Goal: Transaction & Acquisition: Purchase product/service

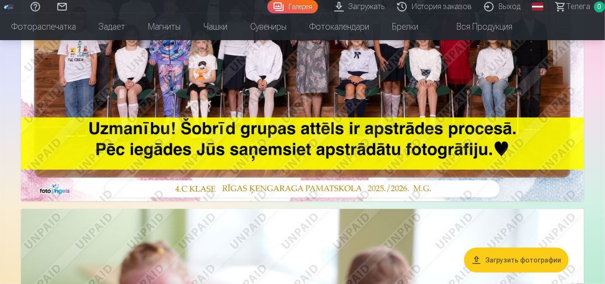
scroll to position [294, 0]
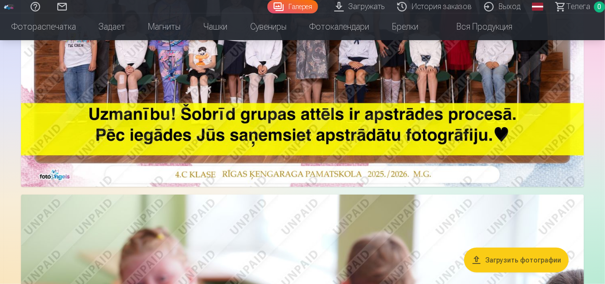
click at [509, 253] on button "Загрузить фотографии" at bounding box center [516, 259] width 105 height 25
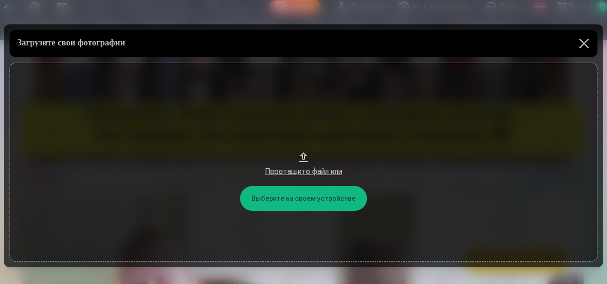
click at [300, 197] on button "Перетащите файл или" at bounding box center [304, 162] width 588 height 199
click at [296, 171] on div "Перетащите файл или" at bounding box center [303, 171] width 569 height 11
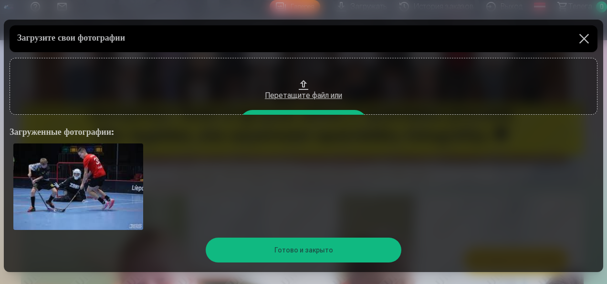
click at [582, 40] on button at bounding box center [584, 38] width 27 height 27
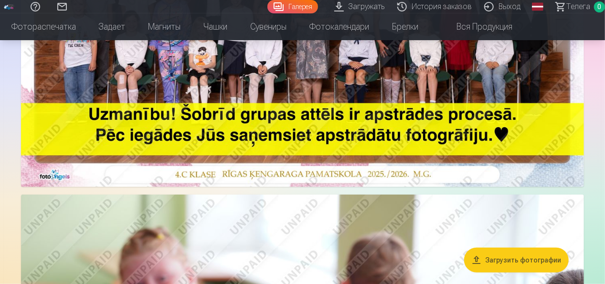
scroll to position [439, 0]
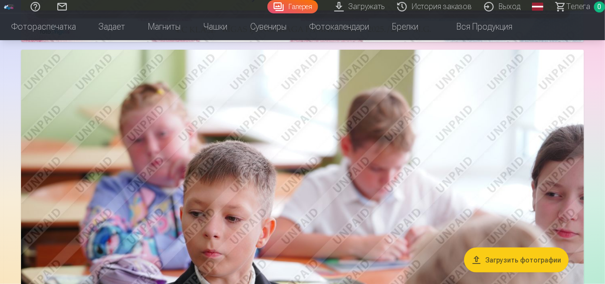
click at [374, 10] on link "Загружать" at bounding box center [360, 6] width 63 height 13
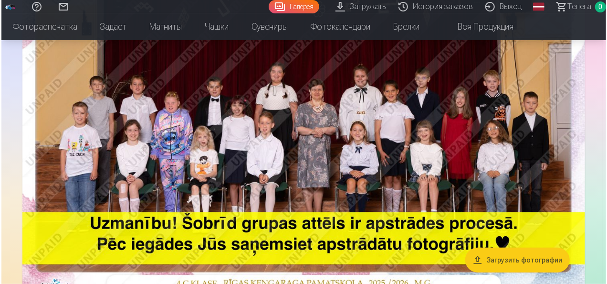
scroll to position [148, 0]
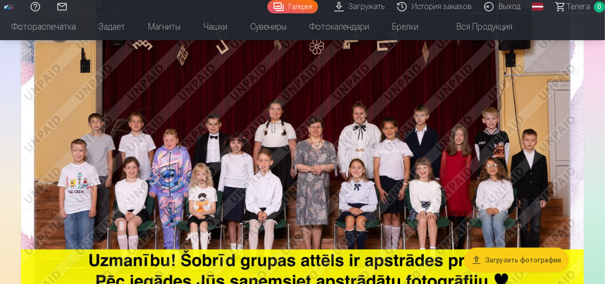
click at [390, 130] on img at bounding box center [302, 145] width 563 height 376
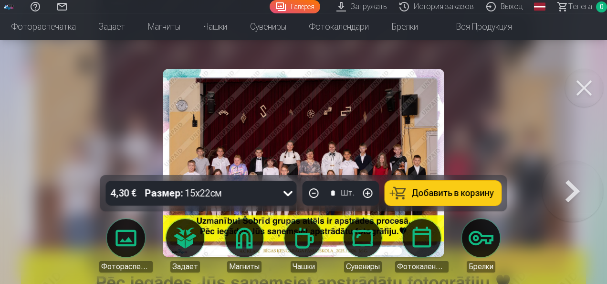
click at [573, 165] on button at bounding box center [572, 162] width 61 height 5
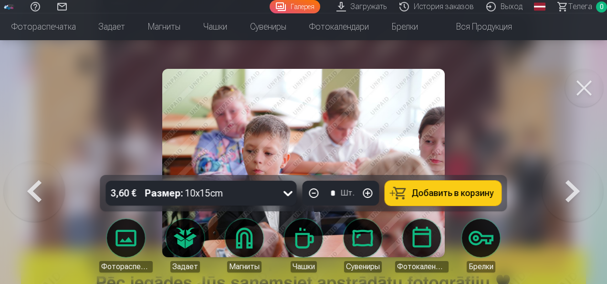
click at [573, 165] on button at bounding box center [572, 162] width 61 height 5
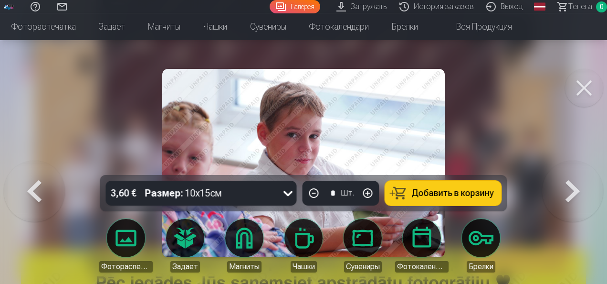
click at [573, 165] on button at bounding box center [572, 162] width 61 height 5
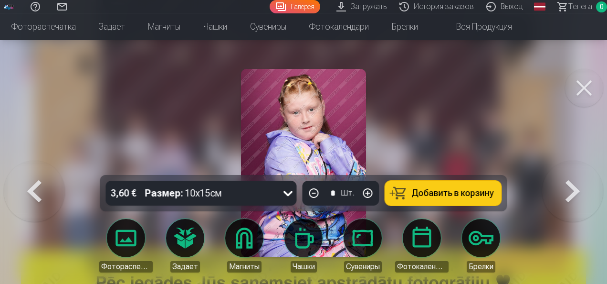
click at [573, 165] on button at bounding box center [572, 162] width 61 height 5
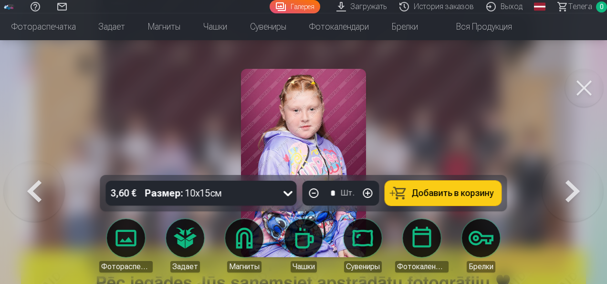
click at [42, 165] on button at bounding box center [34, 162] width 61 height 5
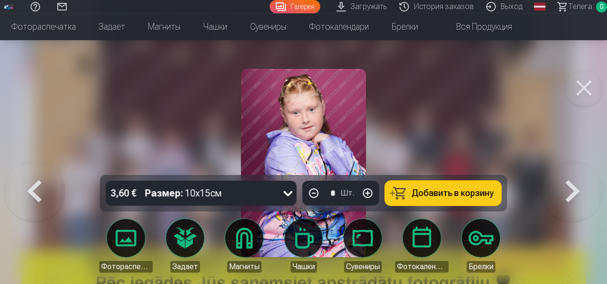
click at [42, 165] on button at bounding box center [34, 162] width 61 height 5
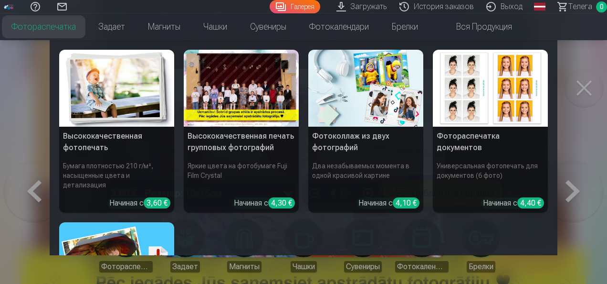
click at [60, 27] on link "Фотораспечатка" at bounding box center [43, 26] width 87 height 27
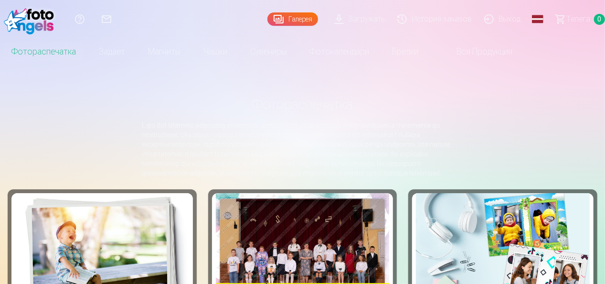
click at [369, 19] on link "Загружать" at bounding box center [360, 19] width 63 height 38
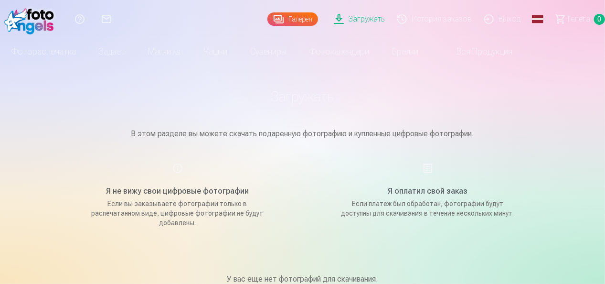
click at [428, 172] on div "Я оплатил свой заказ Если платеж был обработан, фотографии будут доступны для с…" at bounding box center [427, 194] width 227 height 65
click at [420, 206] on p "Если платеж был обработан, фотографии будут доступны для скачивания в течение н…" at bounding box center [427, 208] width 181 height 19
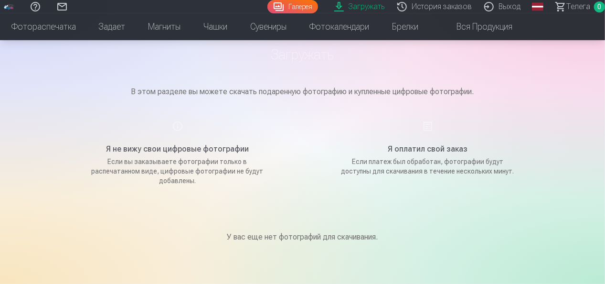
scroll to position [60, 0]
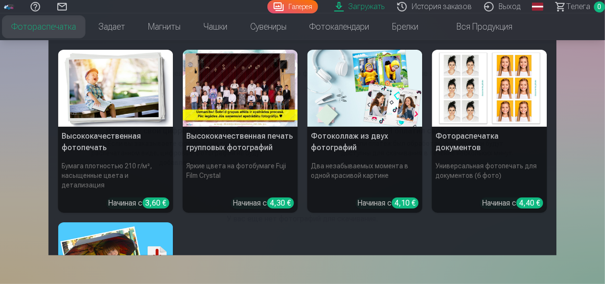
click at [248, 197] on div "Начиная с 4,30 €" at bounding box center [263, 202] width 61 height 11
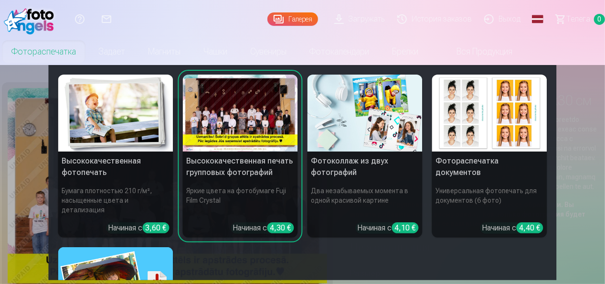
click at [251, 160] on h5 "Высококачественная печать групповых фотографий" at bounding box center [240, 166] width 115 height 31
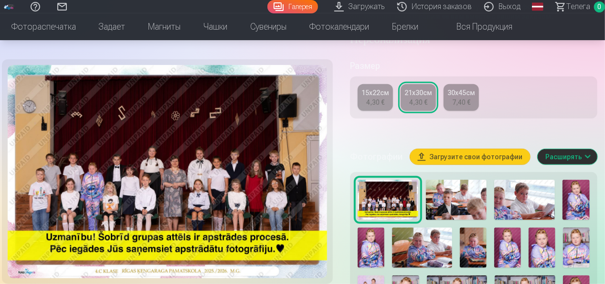
scroll to position [227, 0]
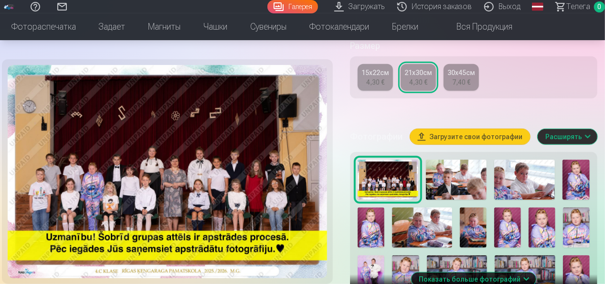
click at [458, 144] on button "Загрузите свои фотографии" at bounding box center [470, 136] width 120 height 15
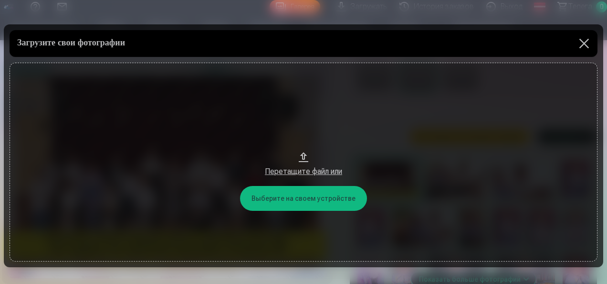
click at [304, 170] on div "Перетащите файл или" at bounding box center [303, 171] width 569 height 11
click at [584, 45] on button at bounding box center [584, 43] width 27 height 27
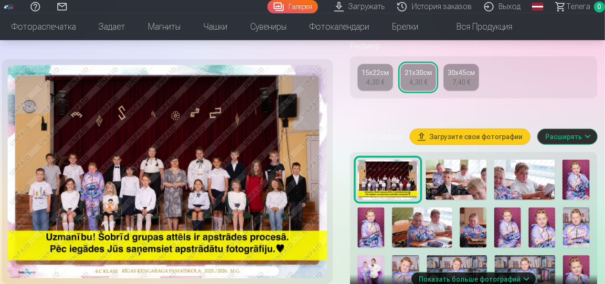
drag, startPoint x: 254, startPoint y: 130, endPoint x: 579, endPoint y: 4, distance: 349.3
click at [579, 4] on span "Телега" at bounding box center [578, 6] width 24 height 11
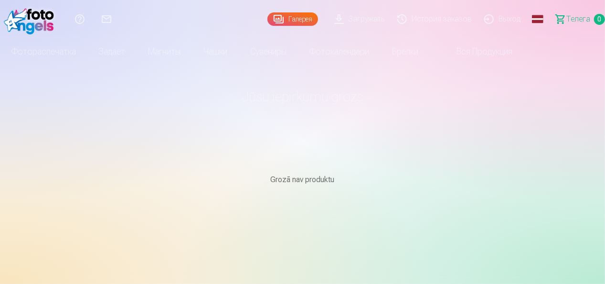
drag, startPoint x: 435, startPoint y: 109, endPoint x: 428, endPoint y: 109, distance: 7.6
click at [435, 109] on main "Jūsu iepirkumu grozs Grozā nav produktu" at bounding box center [303, 159] width 558 height 189
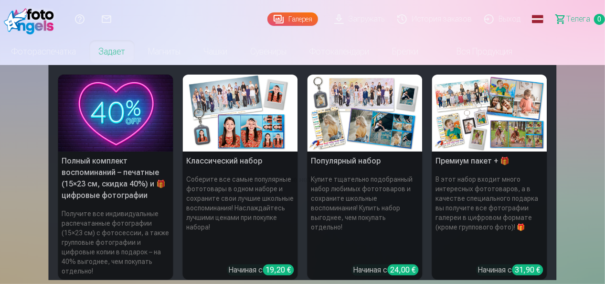
click at [128, 50] on link "Задает" at bounding box center [111, 51] width 49 height 27
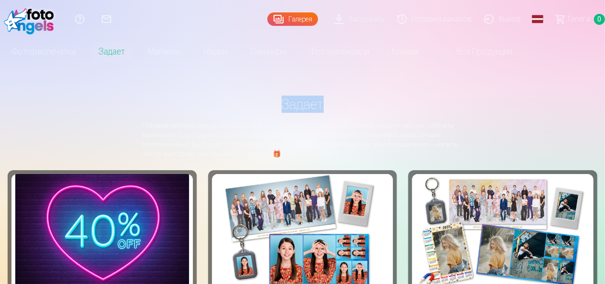
drag, startPoint x: 603, startPoint y: 43, endPoint x: 606, endPoint y: 74, distance: 30.7
click at [604, 74] on html "Справочный центр Свяжитесь с нами Галерея Загружать История заказов Выход Глоба…" at bounding box center [302, 142] width 605 height 284
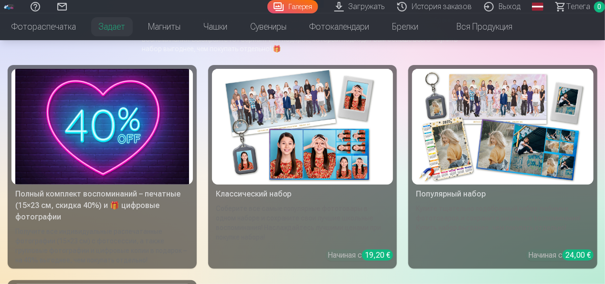
scroll to position [124, 0]
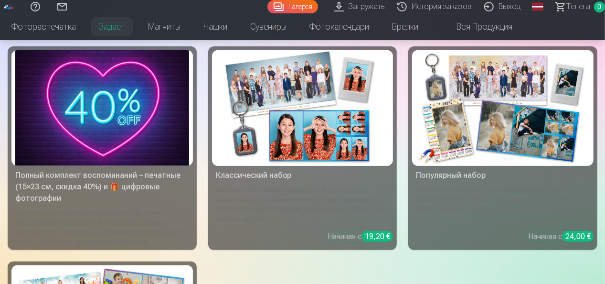
click at [244, 168] on link "Классический набор Соберите все самые популярные фототовары в одном наборе и со…" at bounding box center [302, 147] width 189 height 203
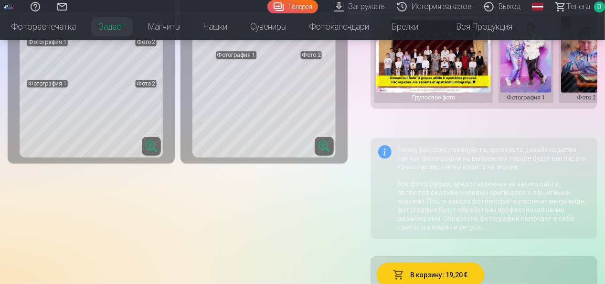
scroll to position [177, 0]
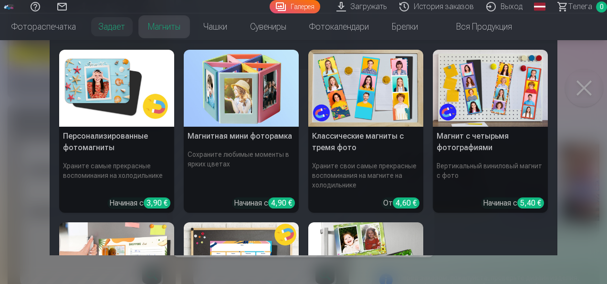
click at [584, 86] on nav "Персонализированные фотомагниты Храните самые прекрасные воспоминания на холоди…" at bounding box center [303, 147] width 607 height 215
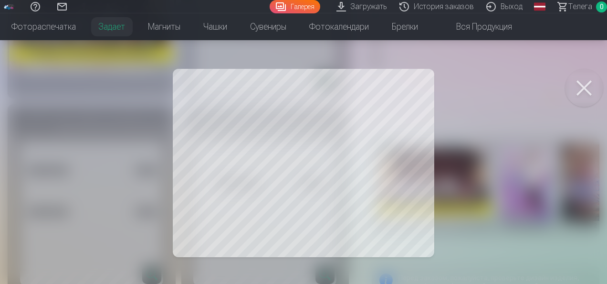
click at [584, 86] on button at bounding box center [584, 88] width 38 height 38
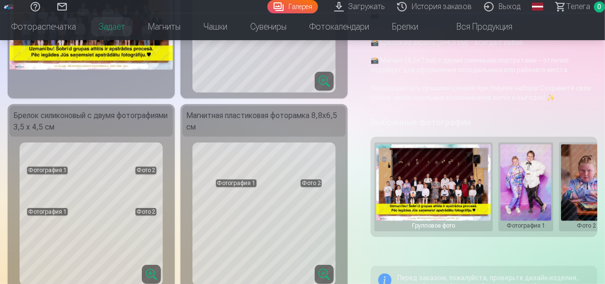
drag, startPoint x: 603, startPoint y: 23, endPoint x: 606, endPoint y: 28, distance: 5.6
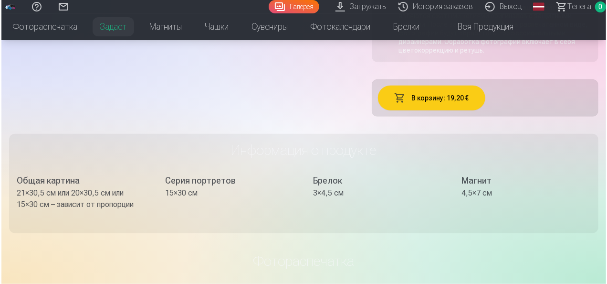
scroll to position [482, 0]
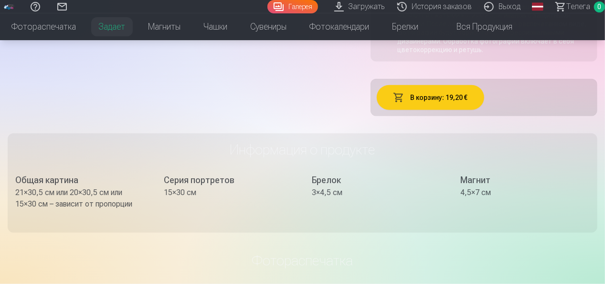
click at [406, 94] on button "В корзину: 19,20 €" at bounding box center [430, 97] width 107 height 25
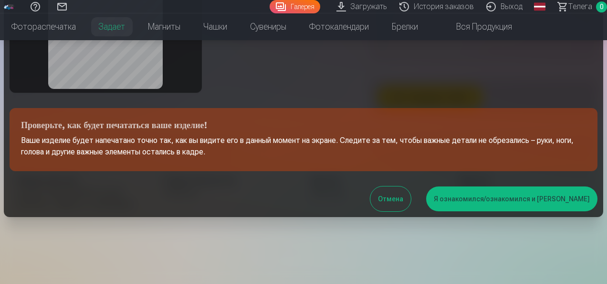
scroll to position [0, 0]
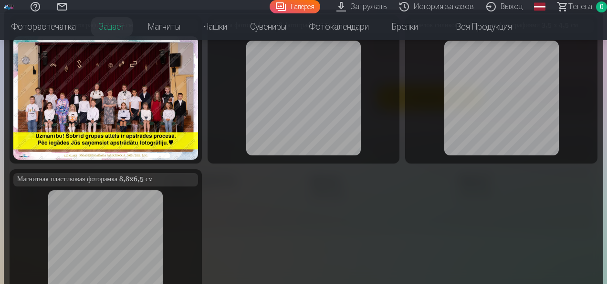
drag, startPoint x: 604, startPoint y: 83, endPoint x: 604, endPoint y: 108, distance: 24.8
click at [604, 108] on div at bounding box center [303, 142] width 607 height 284
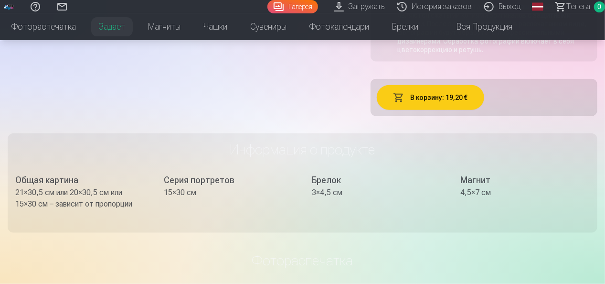
click at [430, 85] on button "В корзину: 19,20 €" at bounding box center [430, 97] width 107 height 25
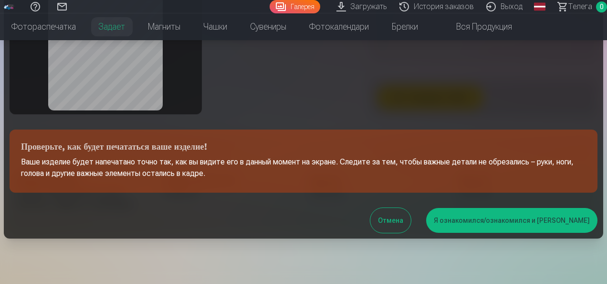
scroll to position [217, 0]
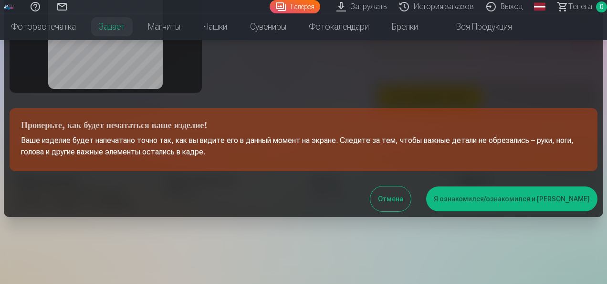
click at [534, 197] on button "Я ознакомился/ознакомился и [PERSON_NAME]" at bounding box center [511, 198] width 171 height 25
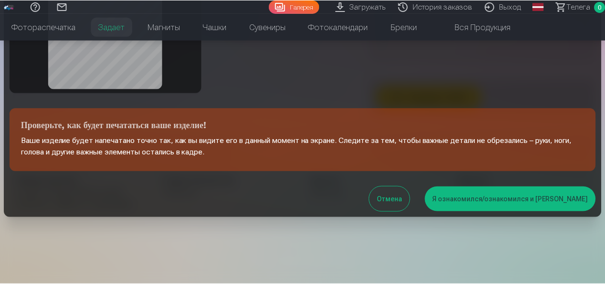
scroll to position [0, 0]
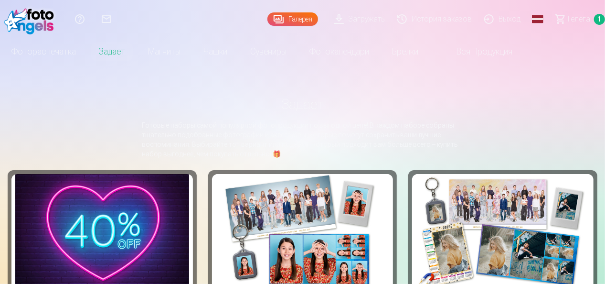
click at [582, 16] on span "Телега" at bounding box center [578, 18] width 24 height 11
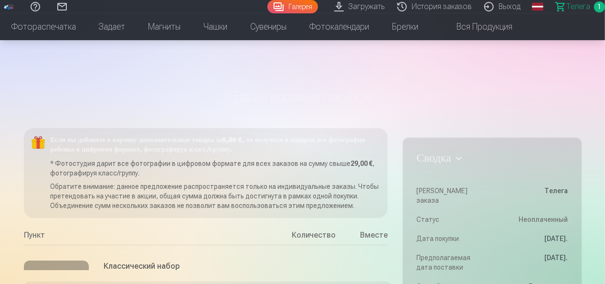
scroll to position [282, 0]
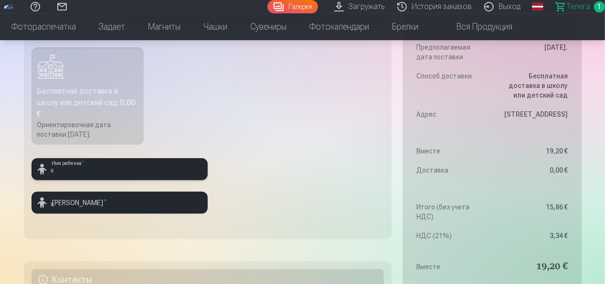
click at [147, 173] on input "text" at bounding box center [120, 169] width 176 height 22
type input "*"
type input "**********"
click at [100, 205] on input "text" at bounding box center [120, 202] width 176 height 22
type input "**********"
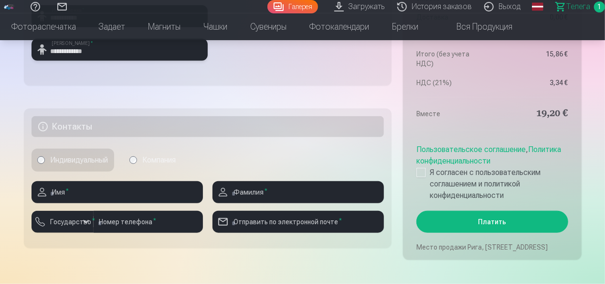
scroll to position [439, 0]
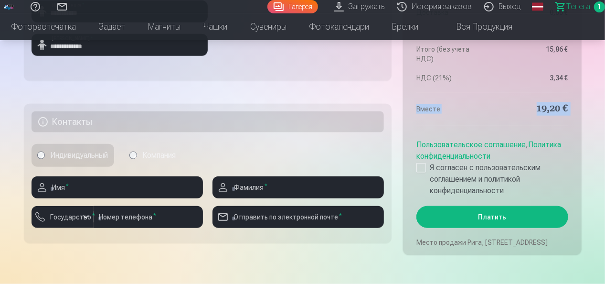
drag, startPoint x: 604, startPoint y: 47, endPoint x: 604, endPoint y: 42, distance: 5.3
drag, startPoint x: 604, startPoint y: 42, endPoint x: 606, endPoint y: 31, distance: 11.1
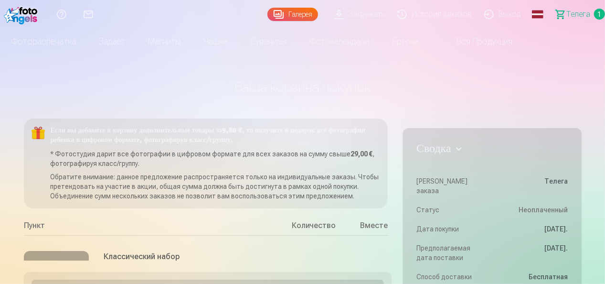
scroll to position [0, 0]
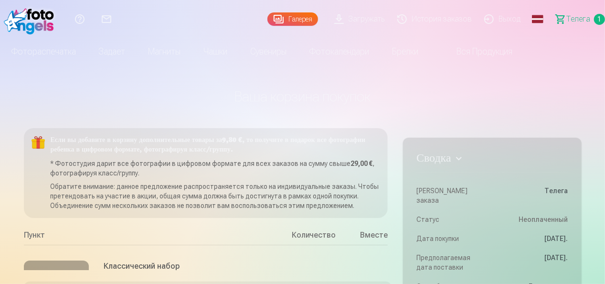
click at [307, 18] on link "Галерея" at bounding box center [292, 18] width 51 height 13
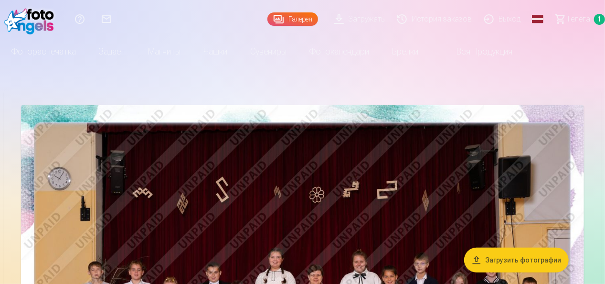
click at [364, 19] on link "Загружать" at bounding box center [360, 19] width 63 height 38
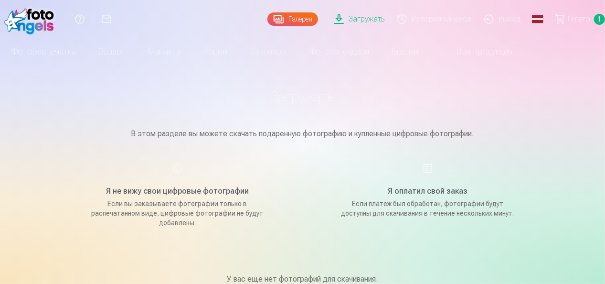
click at [413, 19] on link "История заказов" at bounding box center [435, 19] width 87 height 38
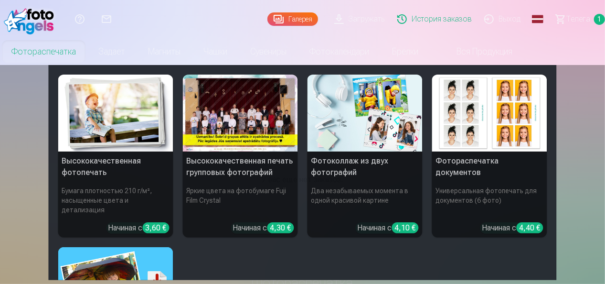
click at [39, 58] on link "Фотораспечатка" at bounding box center [43, 51] width 87 height 27
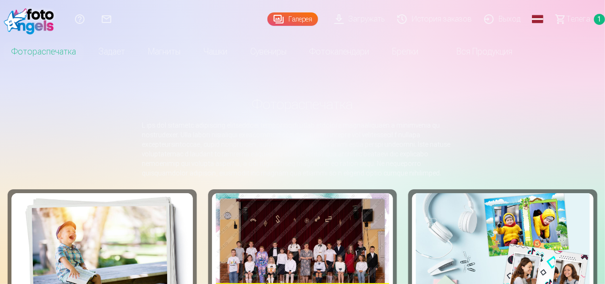
drag, startPoint x: 603, startPoint y: 35, endPoint x: 605, endPoint y: 48, distance: 12.5
click at [604, 48] on html "Справочный центр Свяжитесь с нами Галерея Загружать История заказов Выход Глоба…" at bounding box center [302, 142] width 605 height 284
click at [318, 242] on div at bounding box center [303, 251] width 174 height 116
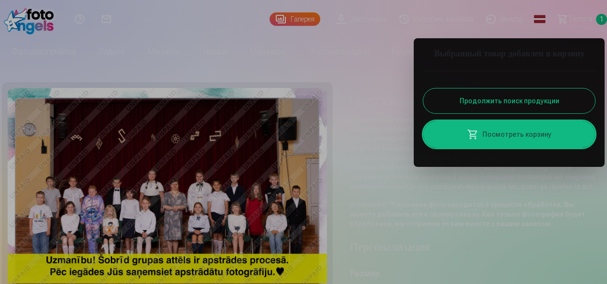
click at [294, 230] on div at bounding box center [303, 142] width 607 height 284
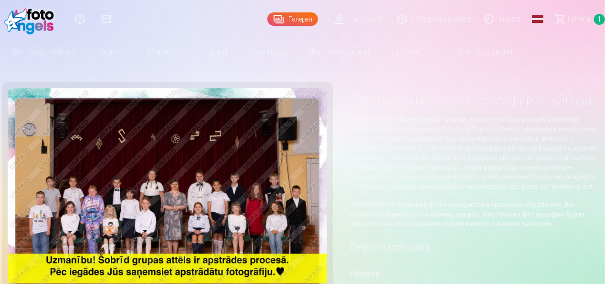
click at [294, 230] on img at bounding box center [167, 194] width 319 height 213
drag, startPoint x: 294, startPoint y: 230, endPoint x: 238, endPoint y: 199, distance: 63.7
click at [238, 199] on img at bounding box center [167, 194] width 319 height 213
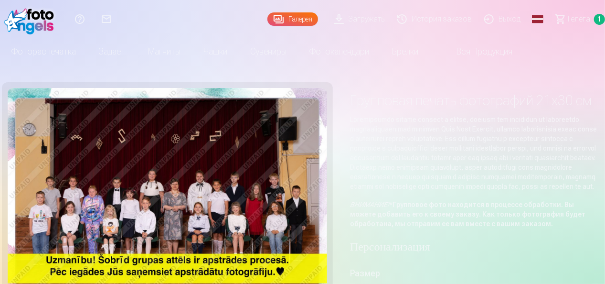
click at [238, 199] on img at bounding box center [167, 194] width 319 height 213
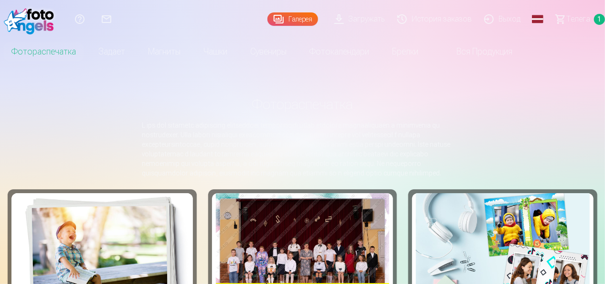
click at [306, 17] on link "Галерея" at bounding box center [292, 18] width 51 height 13
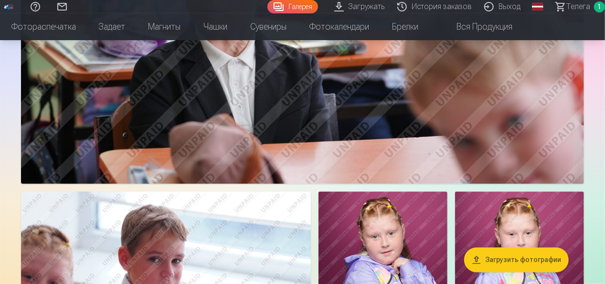
scroll to position [744, 0]
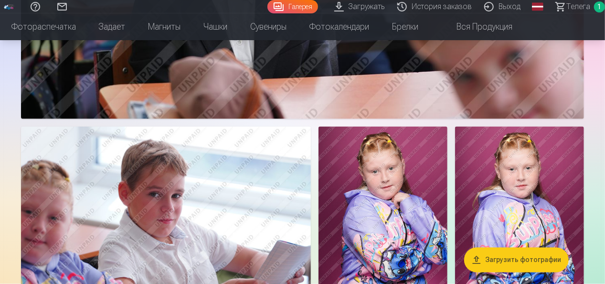
drag, startPoint x: 604, startPoint y: 40, endPoint x: 605, endPoint y: 46, distance: 5.7
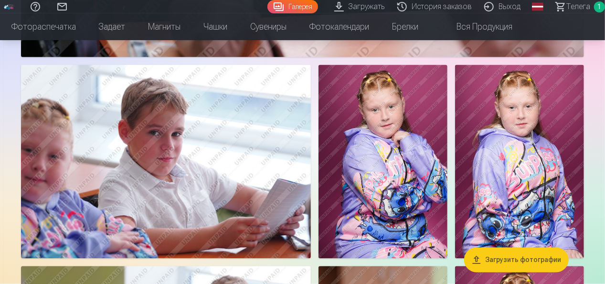
scroll to position [821, 0]
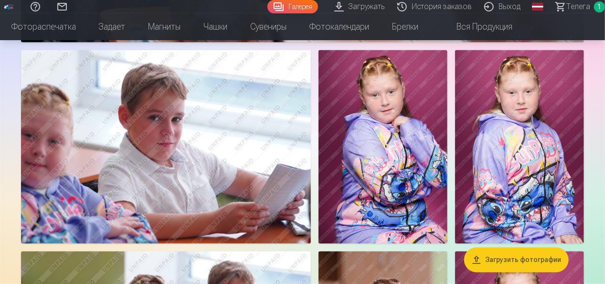
click at [402, 113] on img at bounding box center [382, 146] width 129 height 193
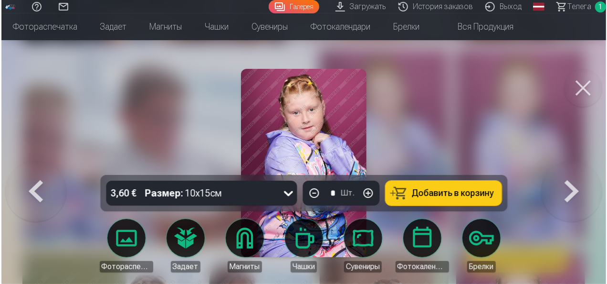
scroll to position [822, 0]
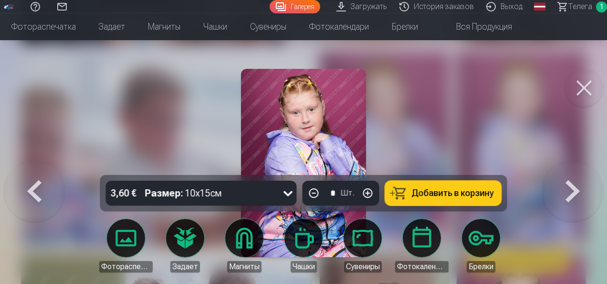
click at [325, 126] on img at bounding box center [304, 163] width 126 height 188
drag, startPoint x: 325, startPoint y: 126, endPoint x: 575, endPoint y: 82, distance: 254.1
click at [575, 82] on button at bounding box center [584, 88] width 38 height 38
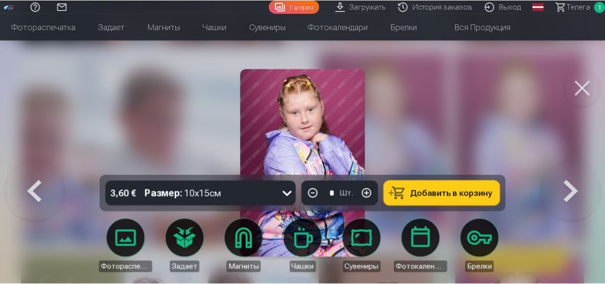
scroll to position [821, 0]
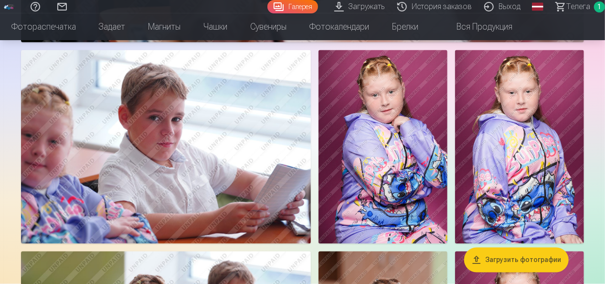
click at [392, 108] on img at bounding box center [382, 146] width 129 height 193
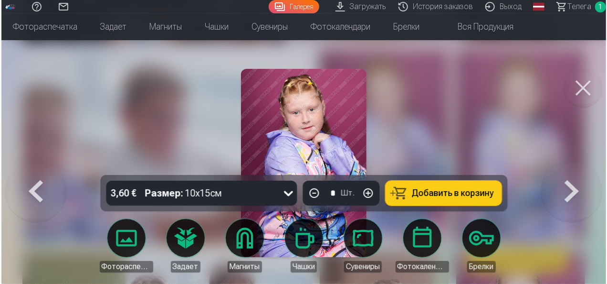
scroll to position [822, 0]
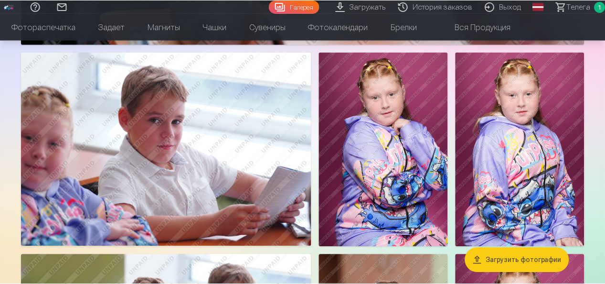
scroll to position [821, 0]
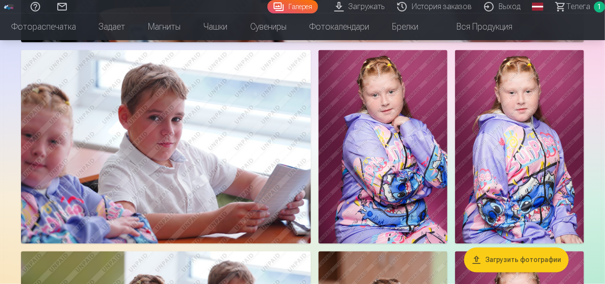
click at [478, 151] on img at bounding box center [519, 146] width 129 height 193
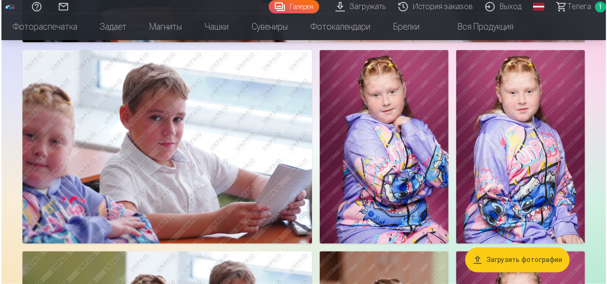
scroll to position [822, 0]
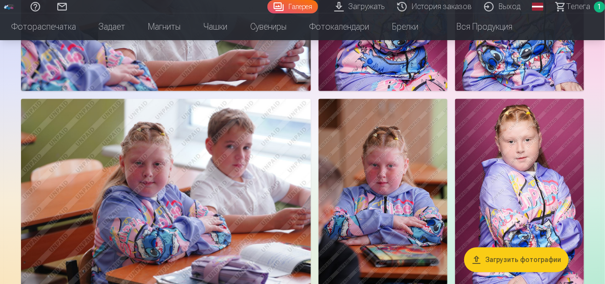
scroll to position [993, 0]
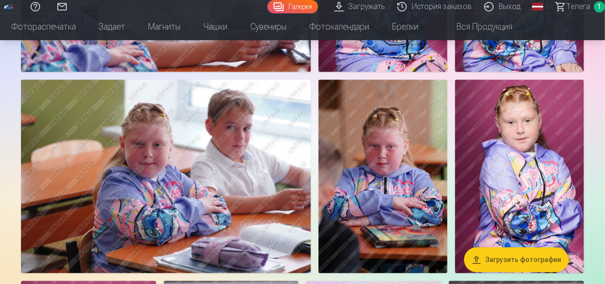
click at [519, 142] on img at bounding box center [519, 175] width 129 height 193
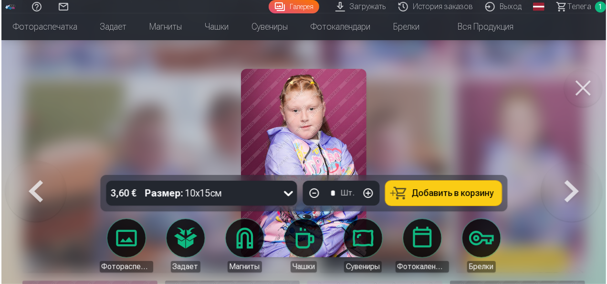
scroll to position [995, 0]
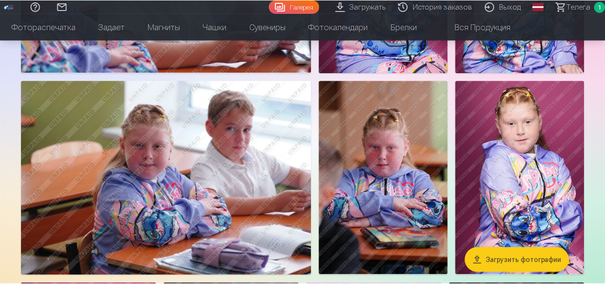
scroll to position [993, 0]
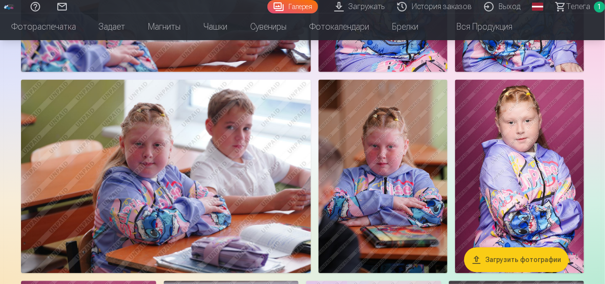
click at [385, 150] on img at bounding box center [382, 175] width 129 height 193
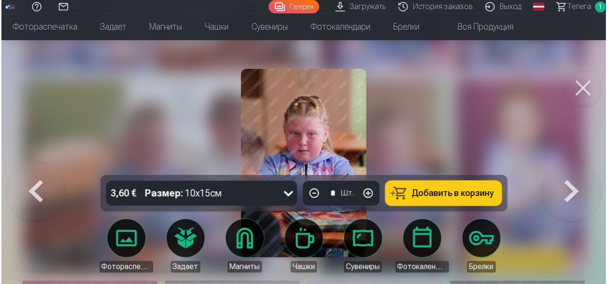
scroll to position [995, 0]
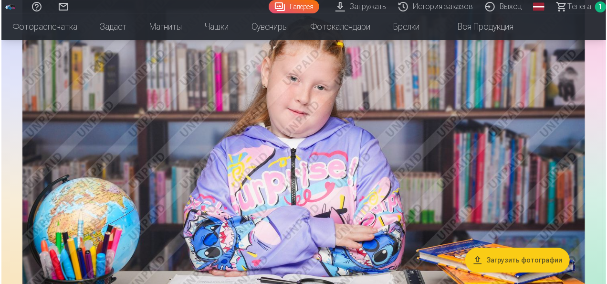
scroll to position [1497, 0]
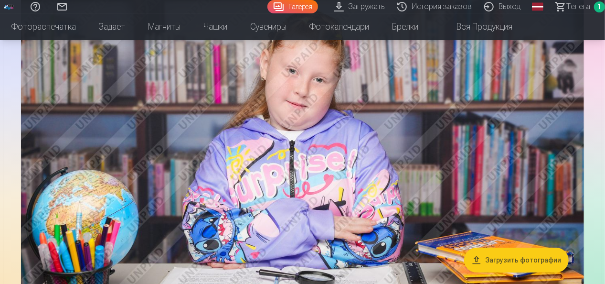
click at [336, 110] on img at bounding box center [302, 173] width 563 height 375
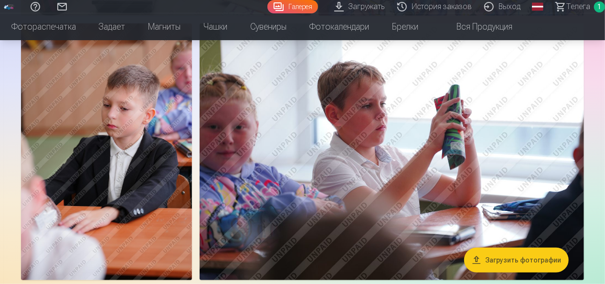
scroll to position [2045, 0]
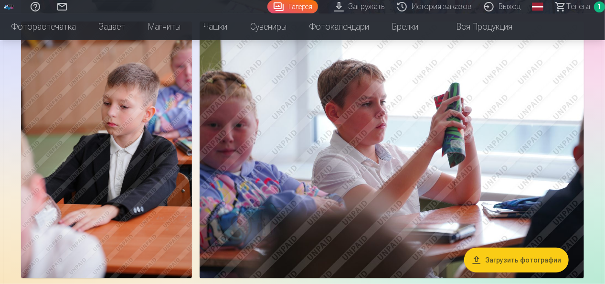
click at [602, 35] on nav "Фотораспечатка Высококачественная фотопечать Бумага плотностью 210 г/м², насыще…" at bounding box center [302, 26] width 605 height 27
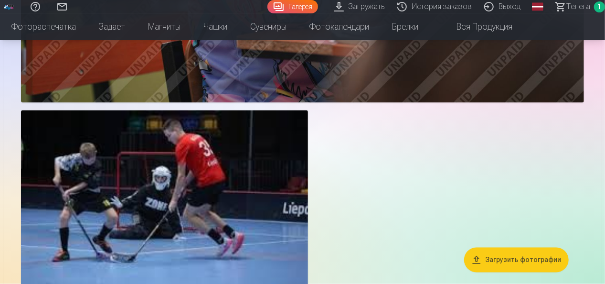
scroll to position [2618, 0]
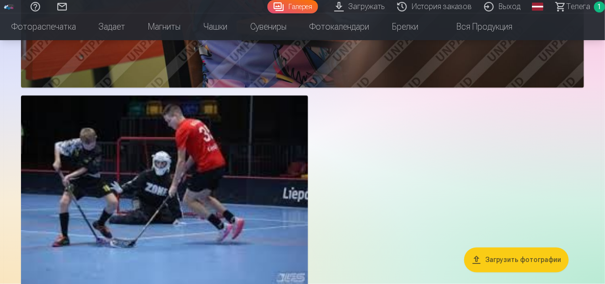
click at [566, 30] on nav "Фотораспечатка Высококачественная фотопечать Бумага плотностью 210 г/м², насыще…" at bounding box center [302, 26] width 605 height 27
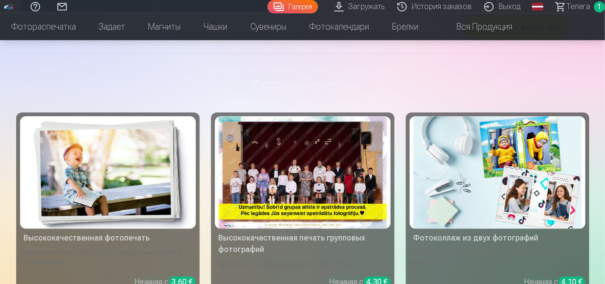
scroll to position [2886, 0]
